Goal: Transaction & Acquisition: Purchase product/service

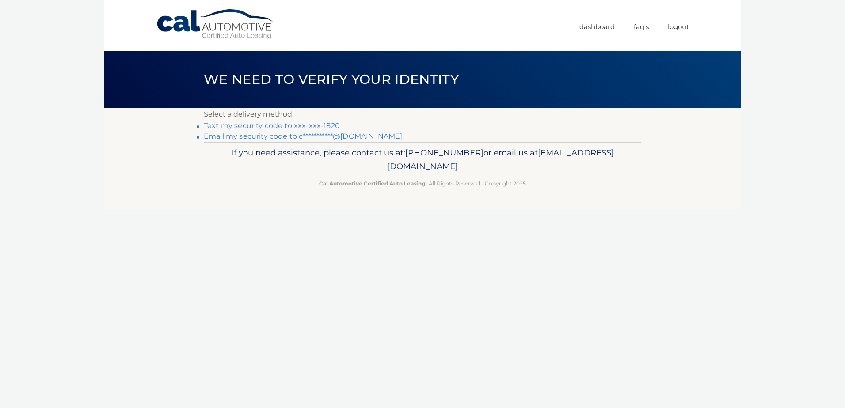
click at [314, 126] on link "Text my security code to xxx-xxx-1820" at bounding box center [272, 126] width 136 height 8
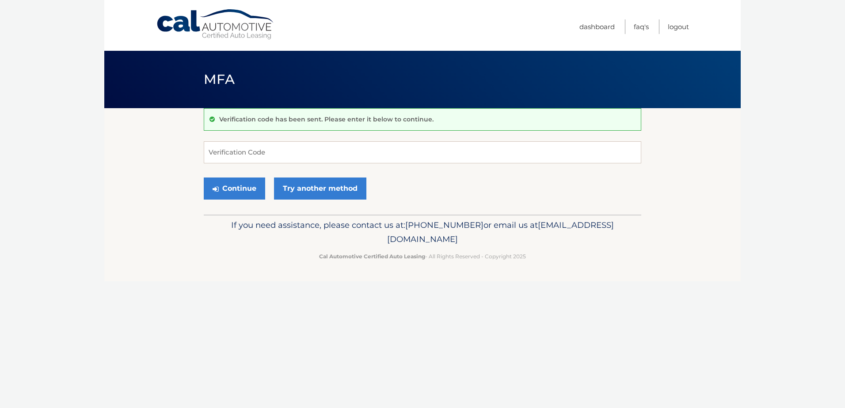
click at [310, 164] on form "Verification Code Continue Try another method" at bounding box center [423, 172] width 438 height 63
click at [313, 154] on input "Verification Code" at bounding box center [423, 152] width 438 height 22
type input "2333101"
click at [245, 187] on button "Continue" at bounding box center [234, 189] width 61 height 22
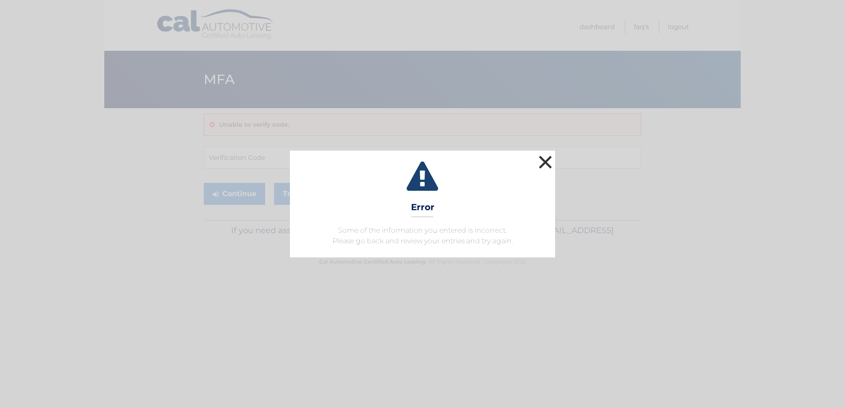
click at [549, 158] on button "×" at bounding box center [546, 162] width 18 height 18
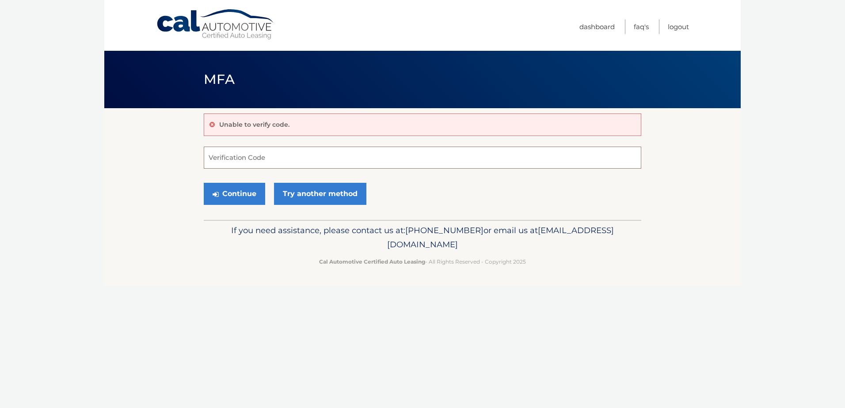
click at [295, 161] on input "Verification Code" at bounding box center [423, 158] width 438 height 22
type input "233101"
click at [229, 192] on button "Continue" at bounding box center [234, 194] width 61 height 22
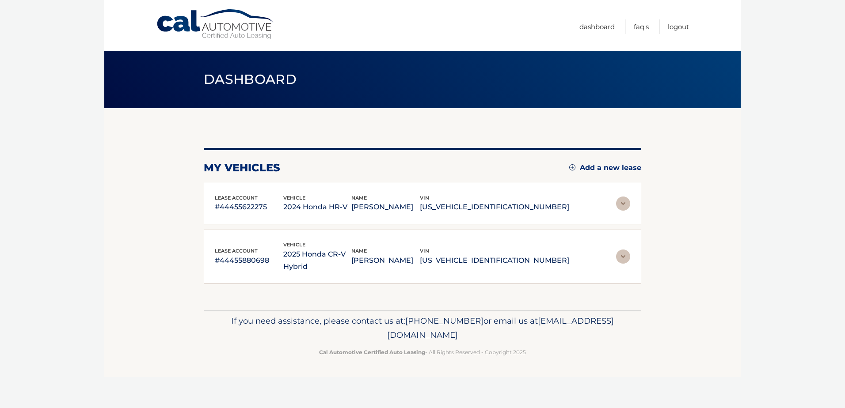
click at [621, 252] on img at bounding box center [623, 257] width 14 height 14
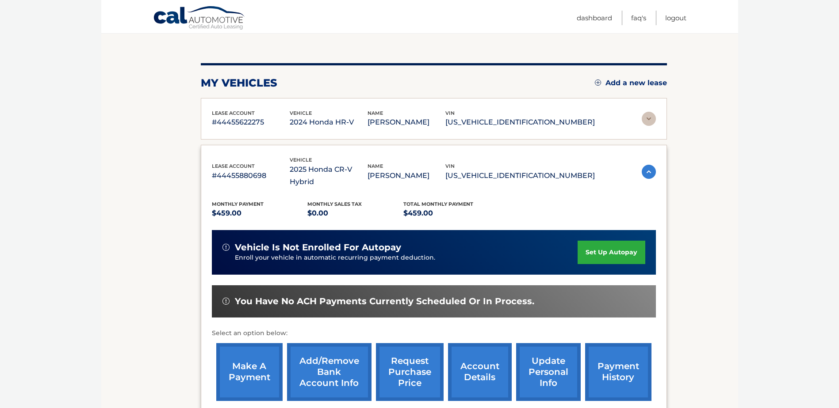
scroll to position [88, 0]
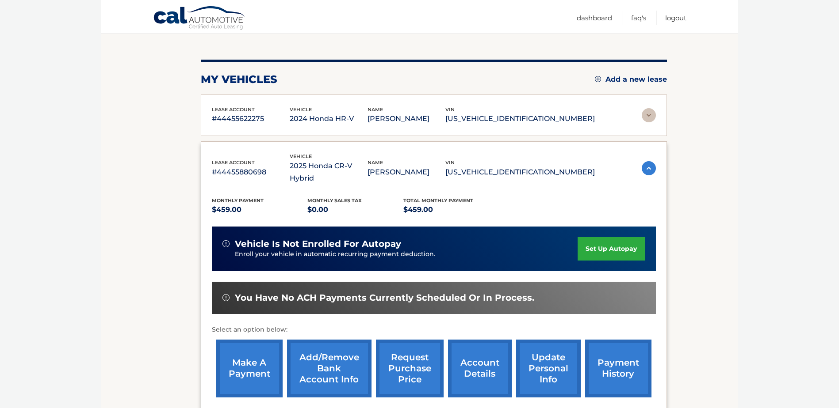
click at [244, 351] on link "make a payment" at bounding box center [249, 369] width 66 height 58
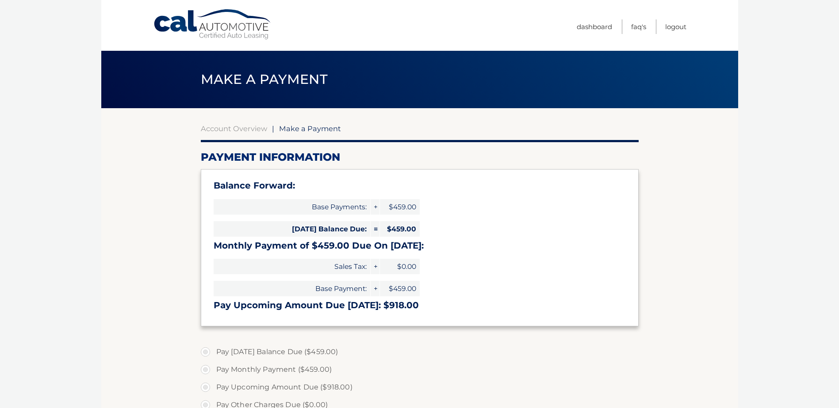
select select "NzU0OWRkMDAtNWFiYi00ZjcxLTljZWEtYWI4ODRkMDJjZWQy"
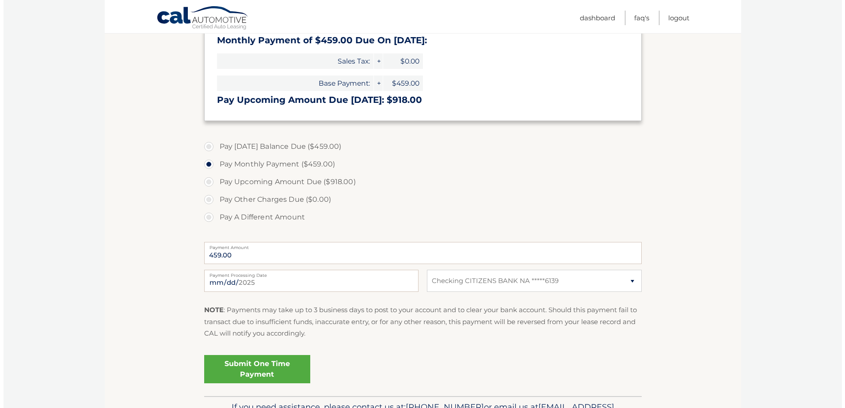
scroll to position [221, 0]
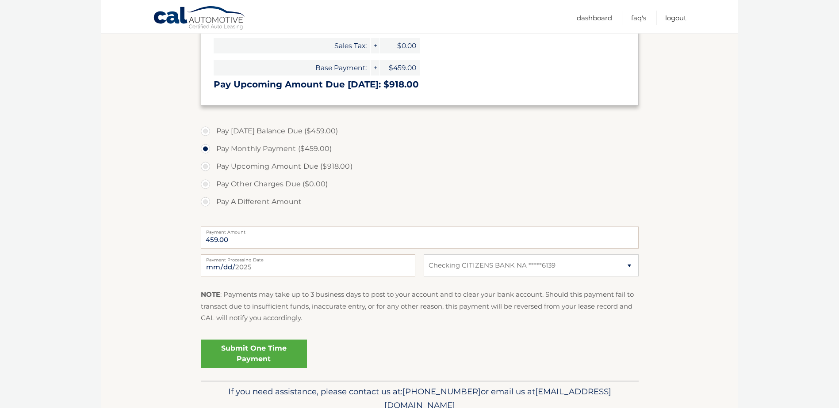
click at [253, 354] on link "Submit One Time Payment" at bounding box center [254, 354] width 106 height 28
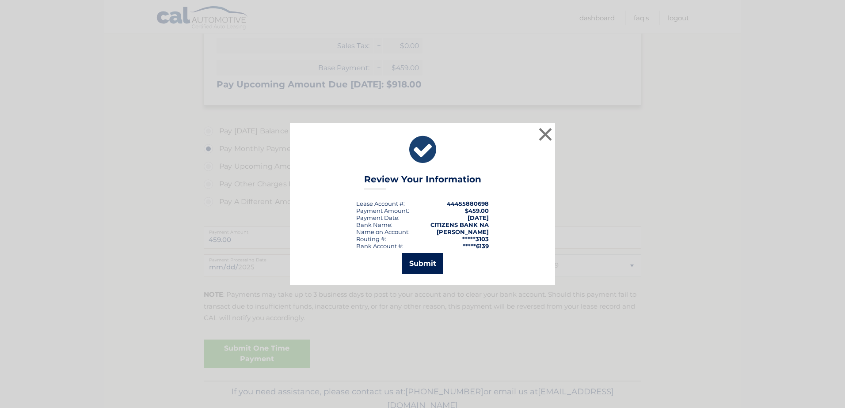
click at [426, 264] on button "Submit" at bounding box center [422, 263] width 41 height 21
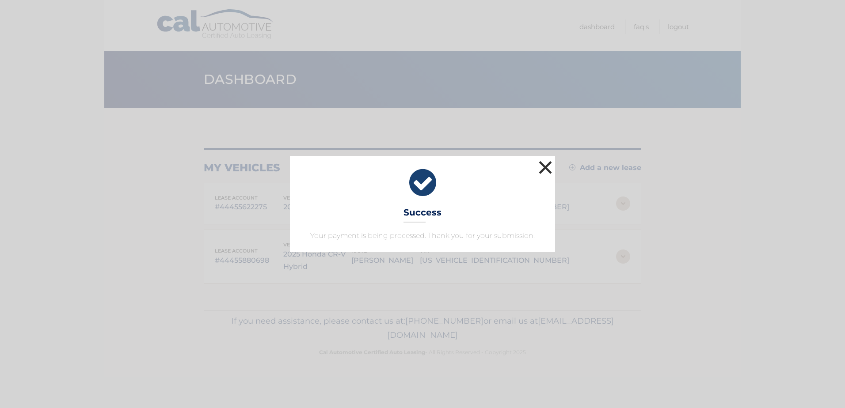
click at [547, 168] on button "×" at bounding box center [546, 168] width 18 height 18
